Goal: Navigation & Orientation: Find specific page/section

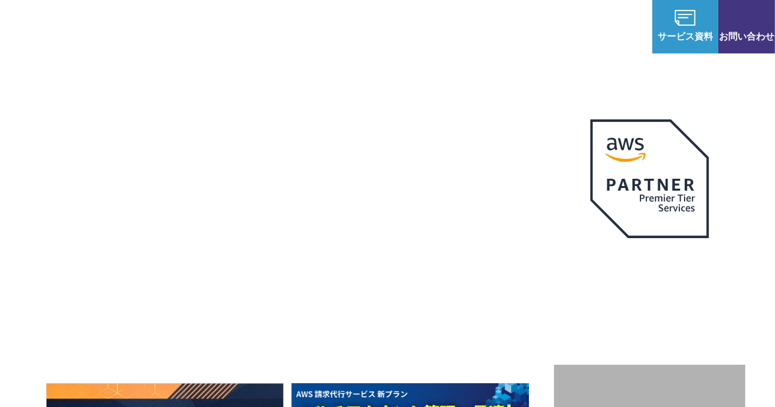
click at [543, 197] on p "AWSの導入からコスト削減、 構成・運用の最適化からデータ活用まで 規模や業種業態を問わない マネージドサービスで" at bounding box center [300, 175] width 508 height 58
click at [50, 41] on link "NHN テコラス AWS総合支援サービス" at bounding box center [101, 27] width 163 height 42
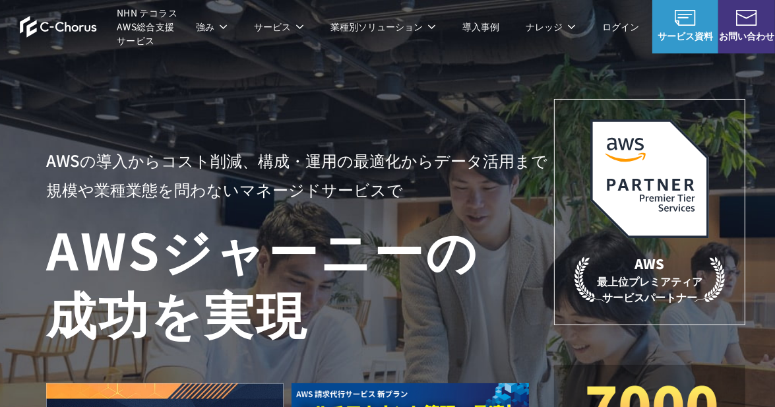
click at [21, 28] on img at bounding box center [58, 26] width 77 height 22
